Goal: Navigation & Orientation: Find specific page/section

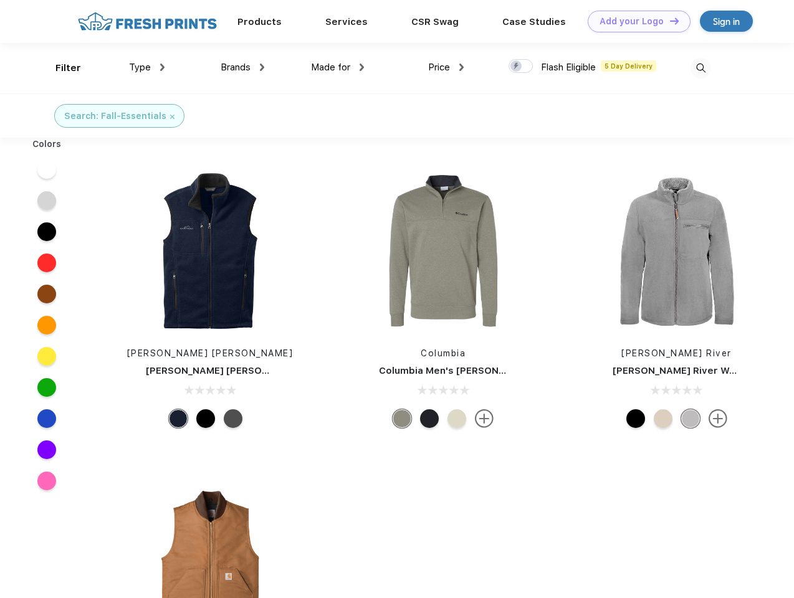
click at [634, 21] on link "Add your Logo Design Tool" at bounding box center [638, 22] width 103 height 22
click at [0, 0] on div "Design Tool" at bounding box center [0, 0] width 0 height 0
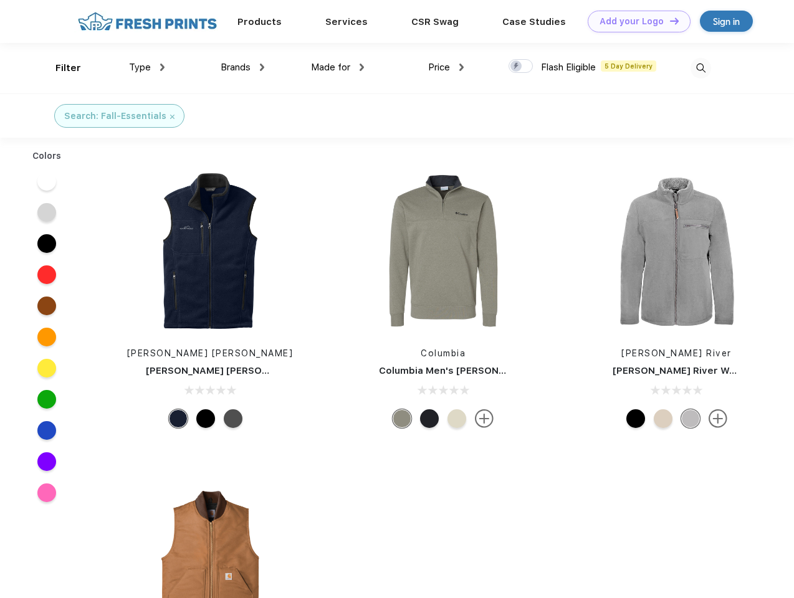
click at [668, 21] on link "Add your Logo Design Tool" at bounding box center [638, 22] width 103 height 22
click at [60, 68] on div "Filter" at bounding box center [68, 68] width 26 height 14
click at [147, 67] on span "Type" at bounding box center [140, 67] width 22 height 11
click at [242, 67] on span "Brands" at bounding box center [235, 67] width 30 height 11
click at [338, 67] on span "Made for" at bounding box center [330, 67] width 39 height 11
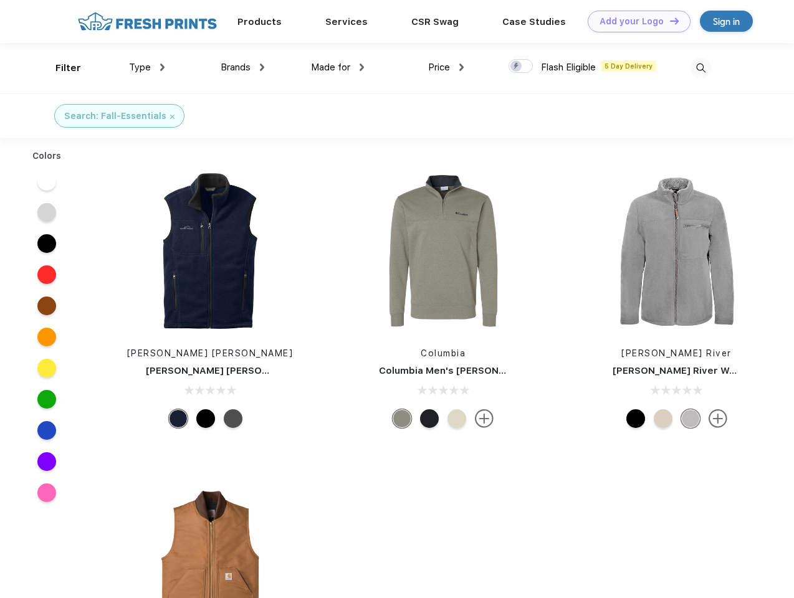
click at [446, 67] on span "Price" at bounding box center [439, 67] width 22 height 11
click at [521, 67] on div at bounding box center [520, 66] width 24 height 14
click at [516, 67] on input "checkbox" at bounding box center [512, 63] width 8 height 8
click at [700, 68] on img at bounding box center [700, 68] width 21 height 21
